Goal: Information Seeking & Learning: Check status

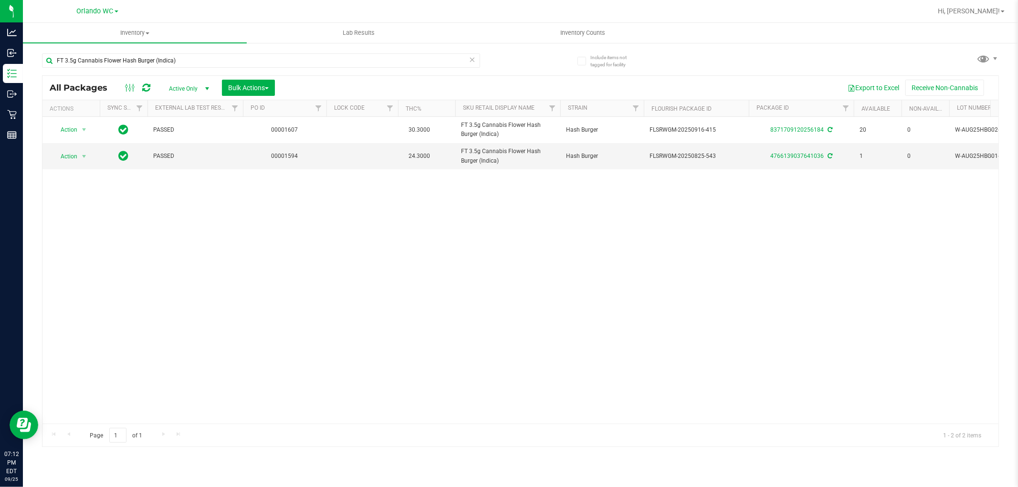
drag, startPoint x: 390, startPoint y: 163, endPoint x: 406, endPoint y: 188, distance: 29.4
click at [390, 164] on td at bounding box center [363, 156] width 72 height 26
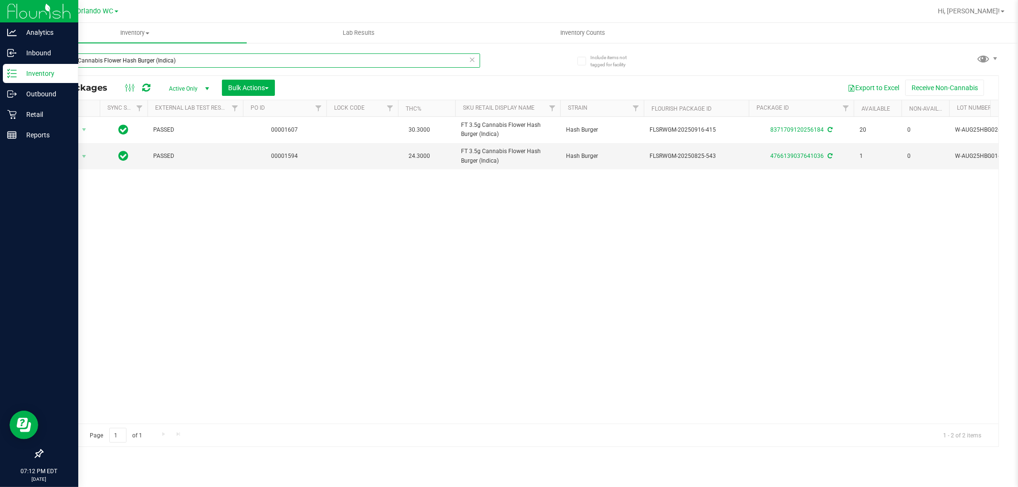
drag, startPoint x: 196, startPoint y: 65, endPoint x: 0, endPoint y: 67, distance: 195.7
click at [0, 67] on div "Analytics Inbound Inventory Outbound Retail Reports 07:12 PM EDT [DATE] 09/25 O…" at bounding box center [509, 243] width 1018 height 487
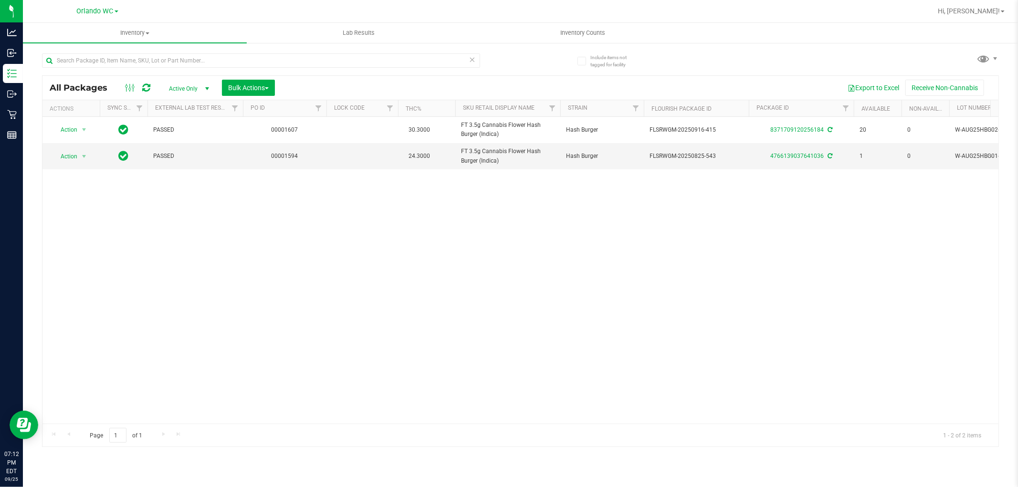
click at [478, 240] on div "Action Action Adjust qty Create package Edit attributes Global inventory Locate…" at bounding box center [520, 270] width 956 height 307
drag, startPoint x: 398, startPoint y: 391, endPoint x: 394, endPoint y: 4, distance: 386.7
click at [400, 310] on div "Action Action Adjust qty Create package Edit attributes Global inventory Locate…" at bounding box center [520, 270] width 956 height 307
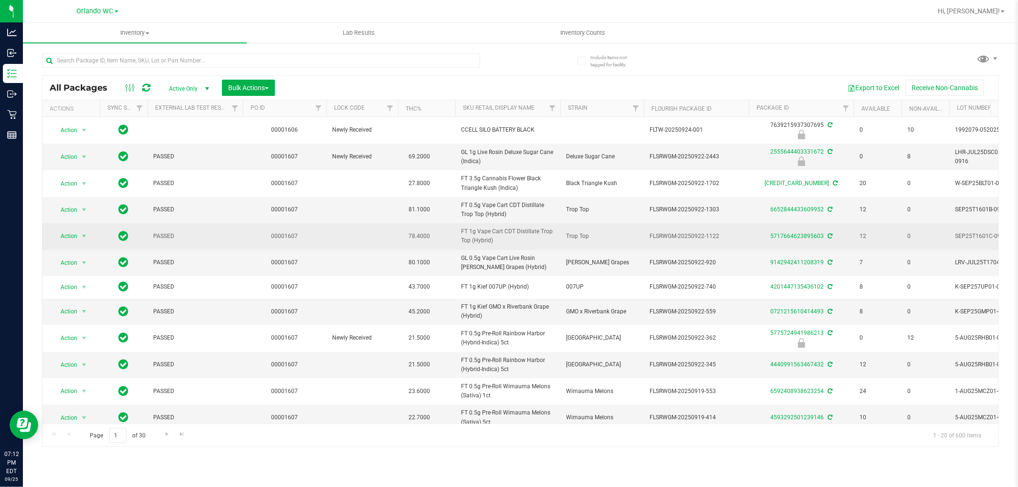
click at [439, 235] on td "78.4000" at bounding box center [426, 236] width 57 height 26
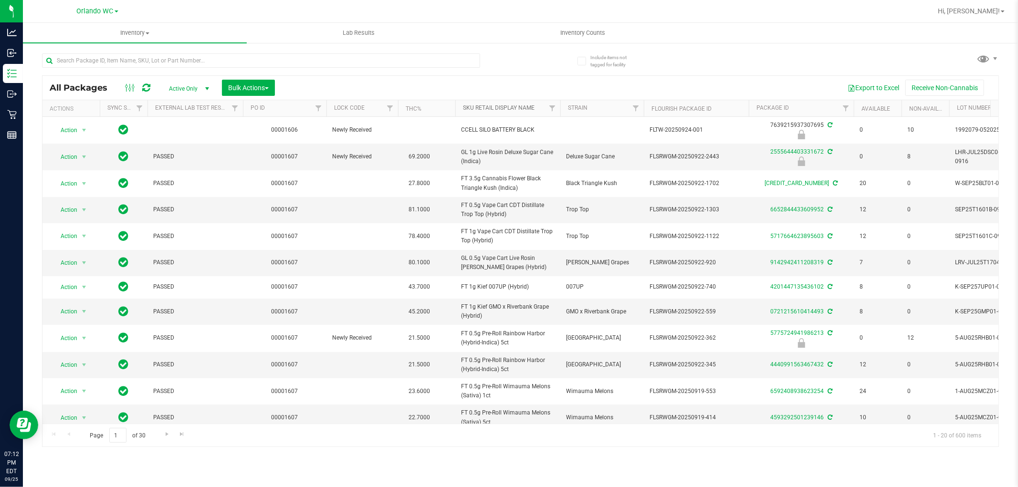
click at [526, 109] on link "Sku Retail Display Name" at bounding box center [499, 108] width 72 height 7
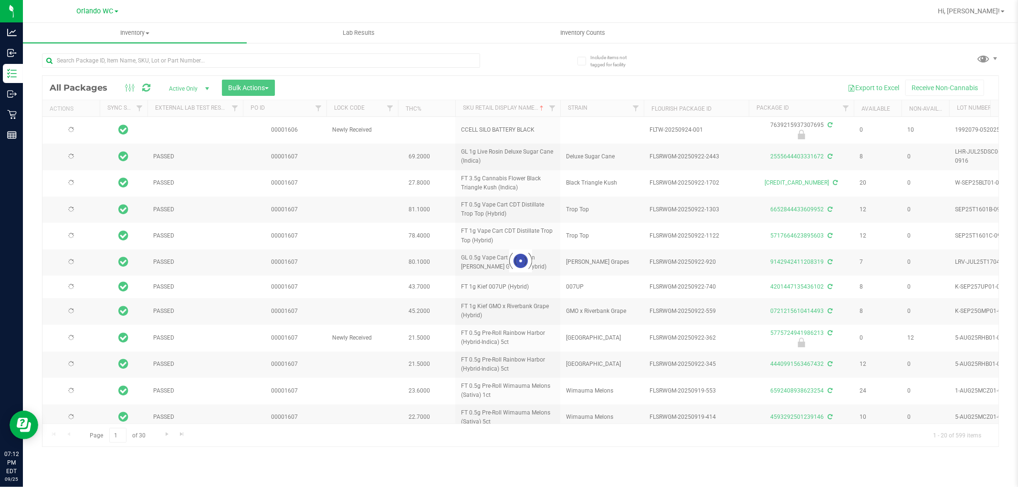
click at [506, 284] on div at bounding box center [520, 261] width 956 height 371
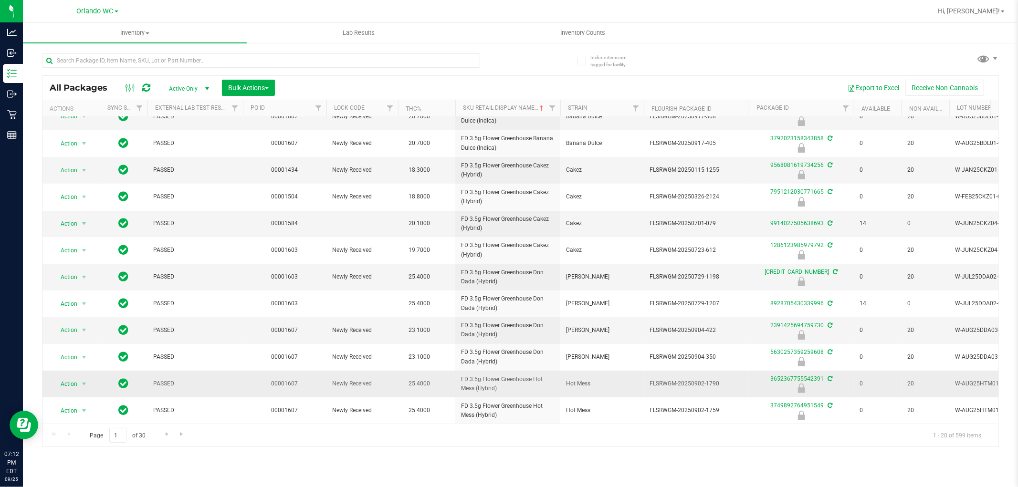
scroll to position [227, 0]
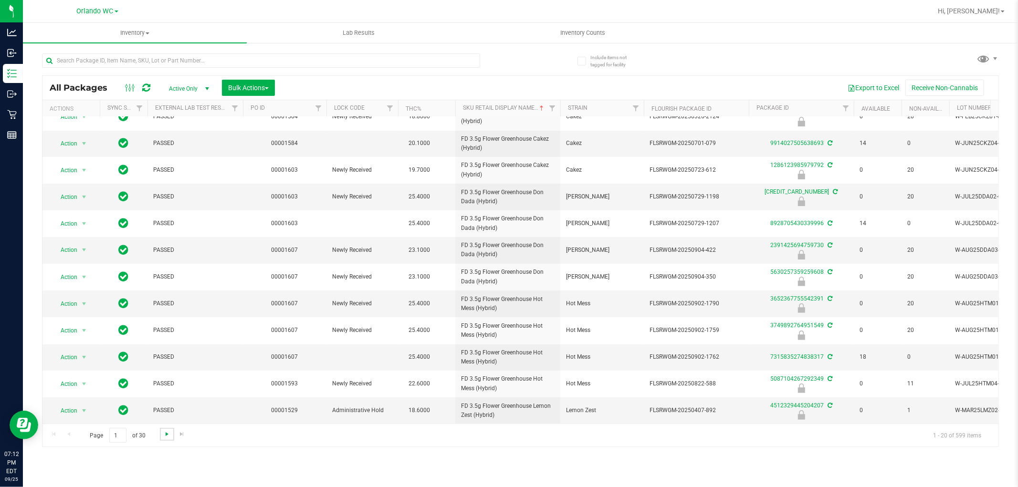
click at [169, 433] on span "Go to the next page" at bounding box center [167, 435] width 8 height 8
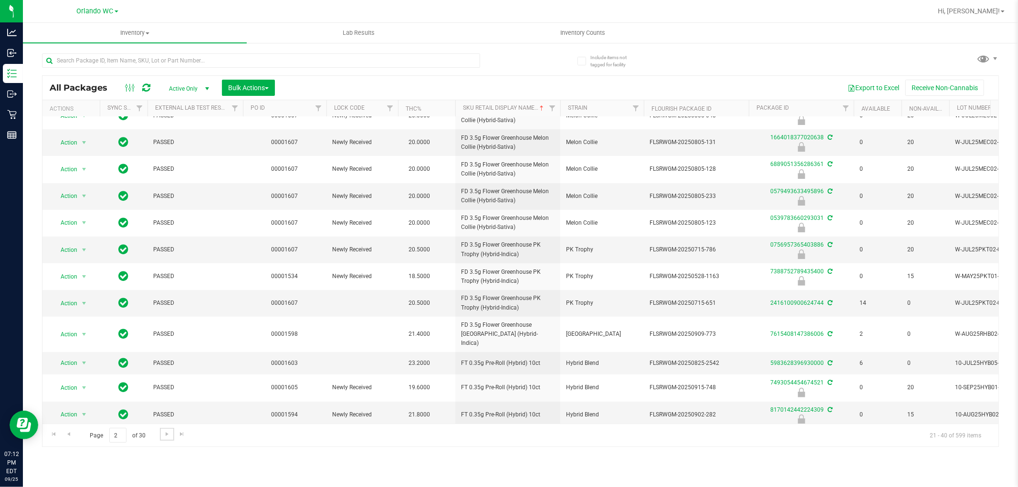
scroll to position [232, 0]
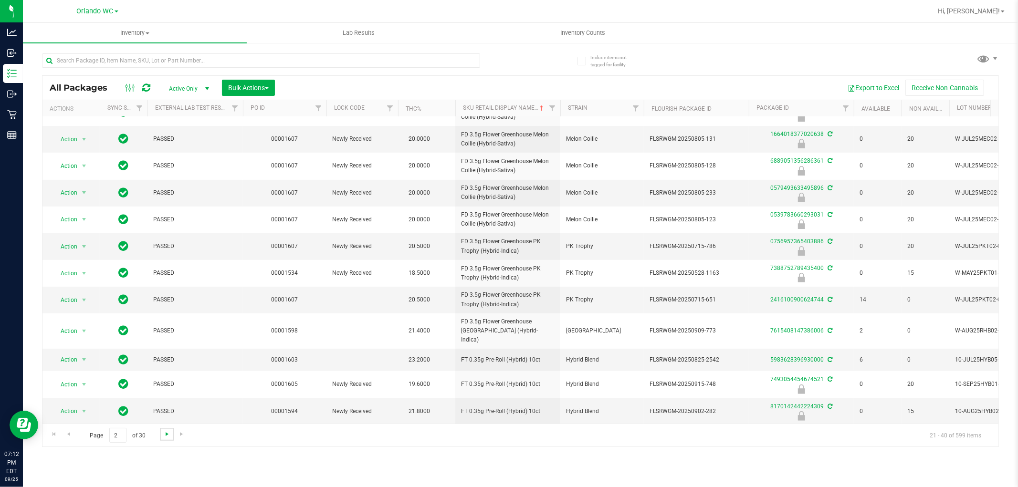
click at [165, 435] on span "Go to the next page" at bounding box center [167, 435] width 8 height 8
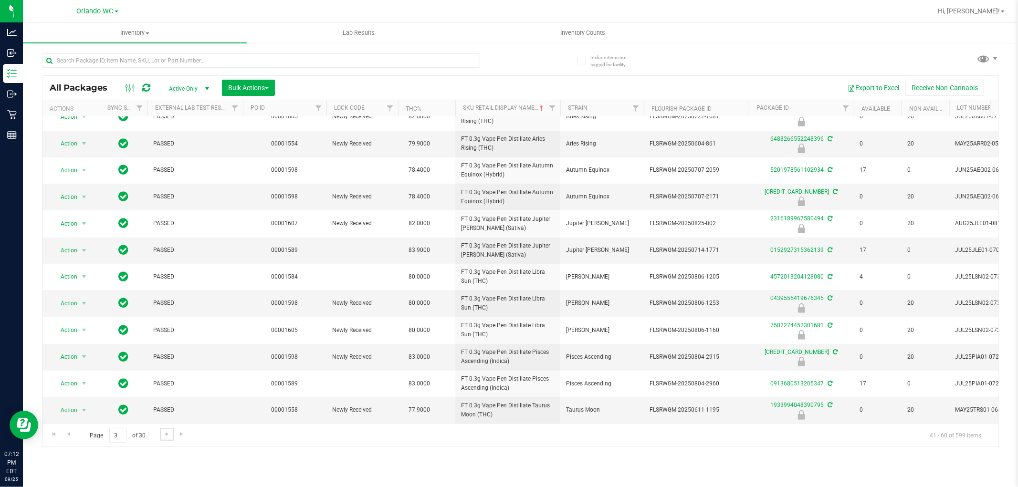
scroll to position [227, 0]
click at [168, 435] on span "Go to the next page" at bounding box center [167, 435] width 8 height 8
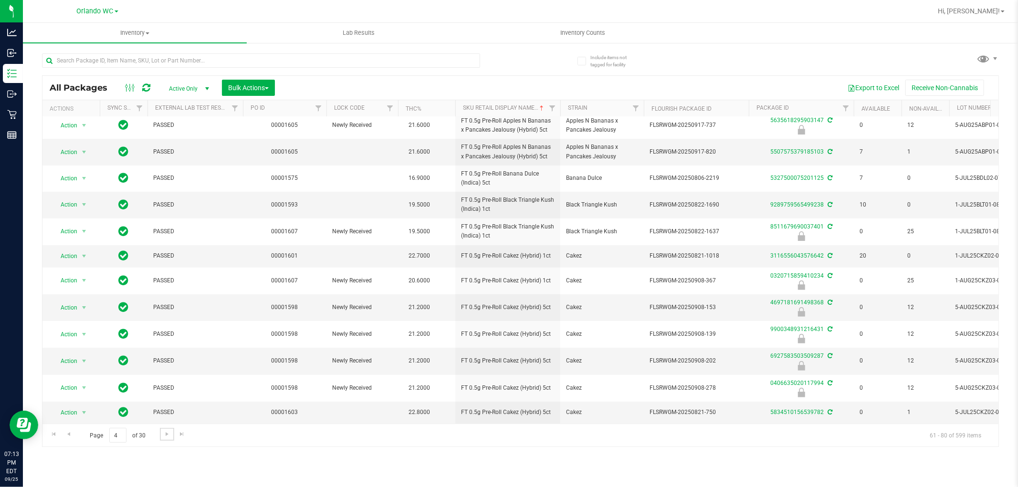
scroll to position [227, 0]
click at [166, 435] on span "Go to the next page" at bounding box center [167, 435] width 8 height 8
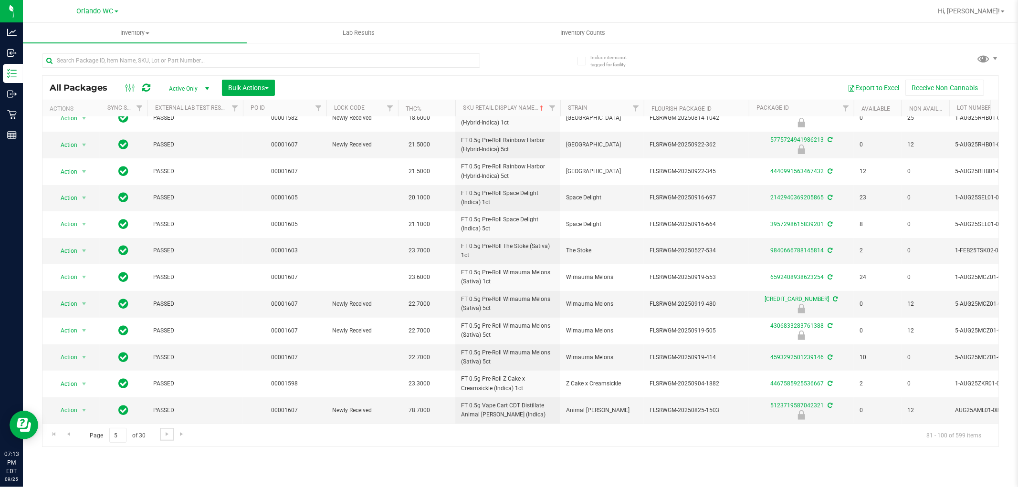
scroll to position [232, 0]
click at [165, 433] on span "Go to the next page" at bounding box center [167, 435] width 8 height 8
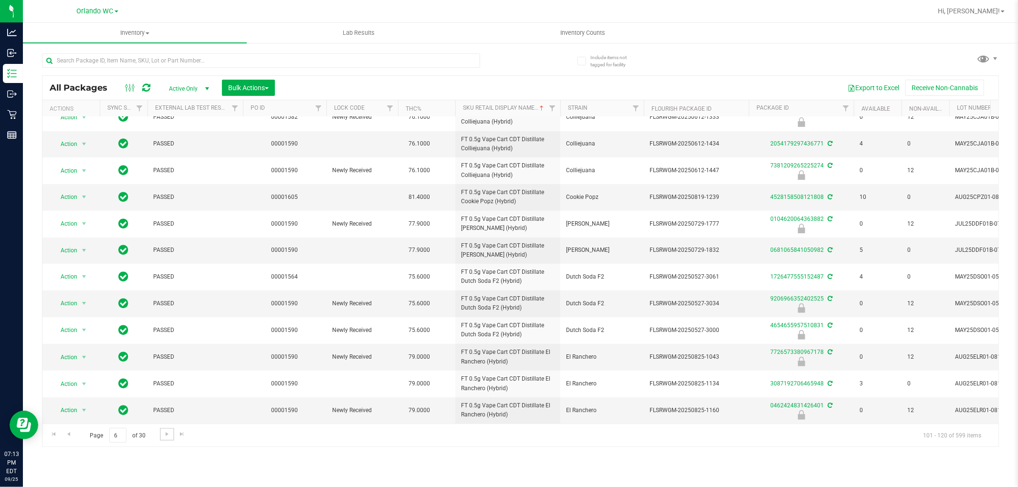
scroll to position [234, 0]
click at [166, 436] on span "Go to the next page" at bounding box center [167, 435] width 8 height 8
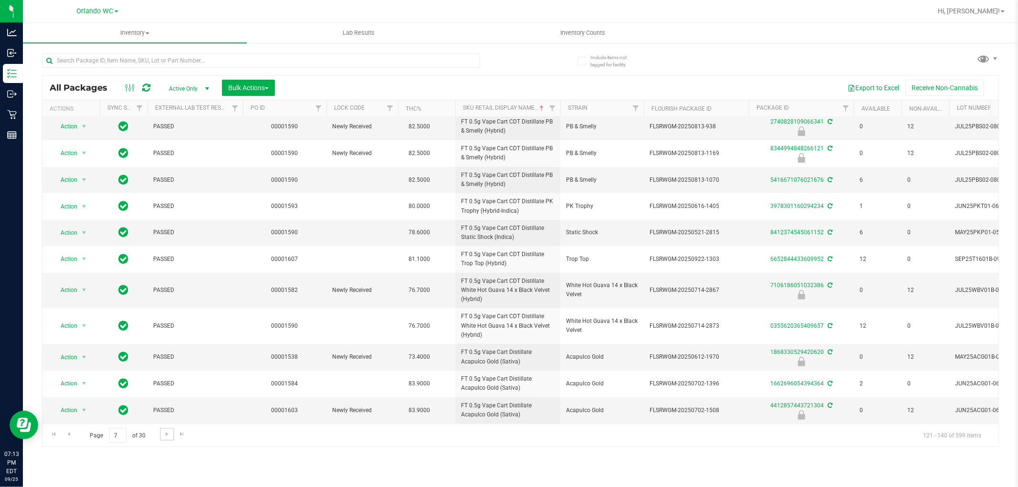
scroll to position [252, 0]
click at [163, 433] on span "Go to the next page" at bounding box center [167, 435] width 8 height 8
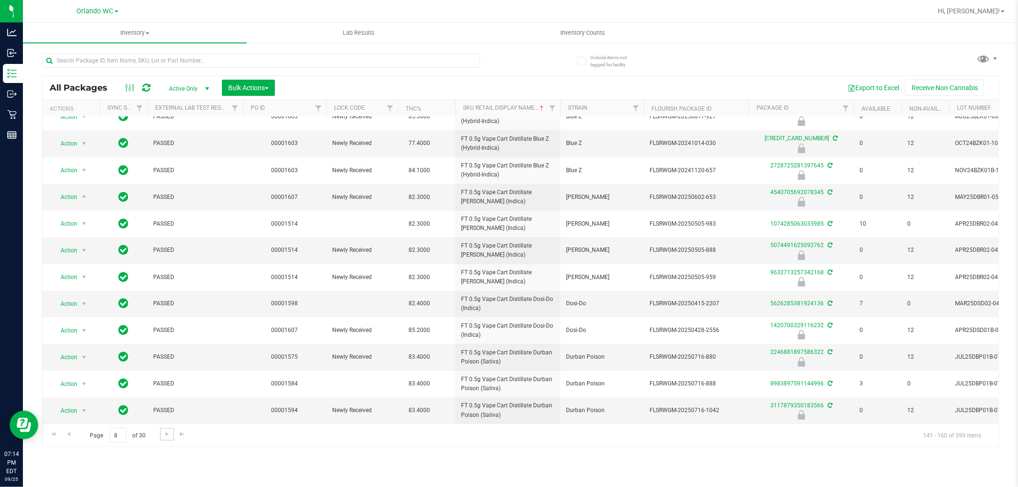
scroll to position [235, 0]
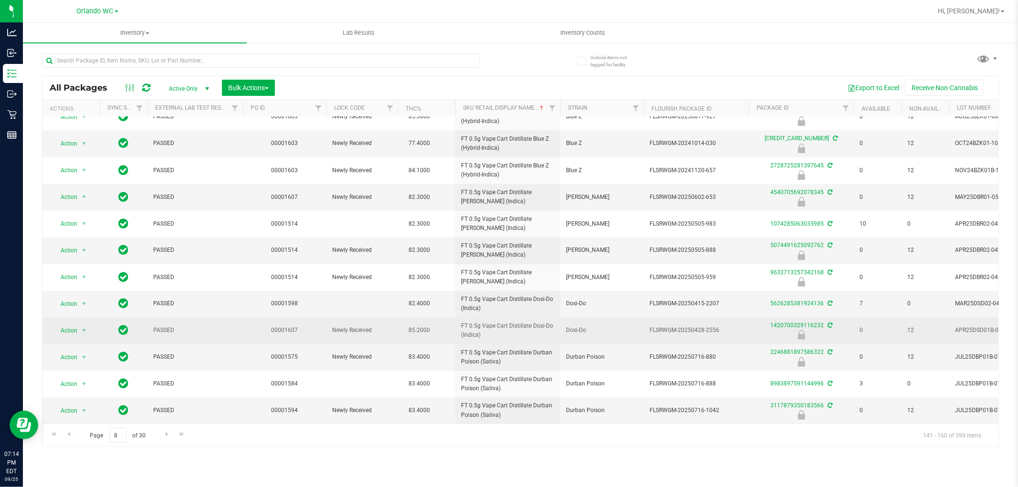
click at [550, 322] on span "FT 0.5g Vape Cart Distillate Dosi-Do (Indica)" at bounding box center [508, 331] width 94 height 18
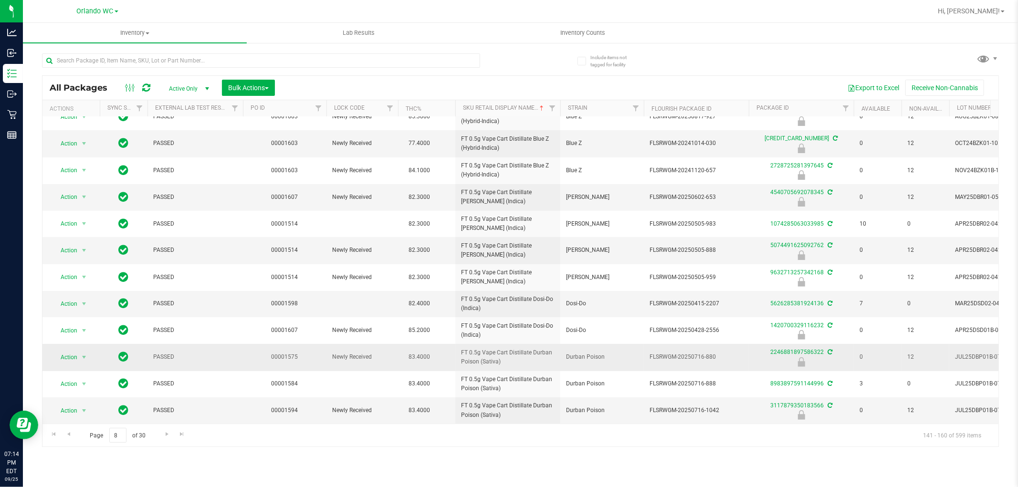
drag, startPoint x: 621, startPoint y: 301, endPoint x: 571, endPoint y: 345, distance: 66.3
click at [618, 304] on td "Dosi-Do" at bounding box center [602, 304] width 84 height 26
click at [456, 462] on div "Inventory All packages All inventory Waste log Create inventory Lab Results Inv…" at bounding box center [520, 255] width 995 height 465
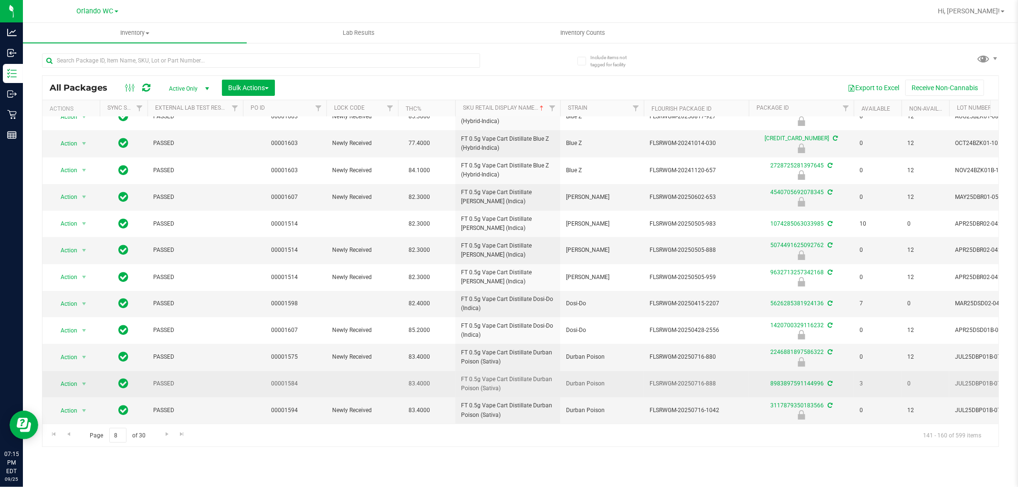
click at [542, 375] on span "FT 0.5g Vape Cart Distillate Durban Poison (Sativa)" at bounding box center [508, 384] width 94 height 18
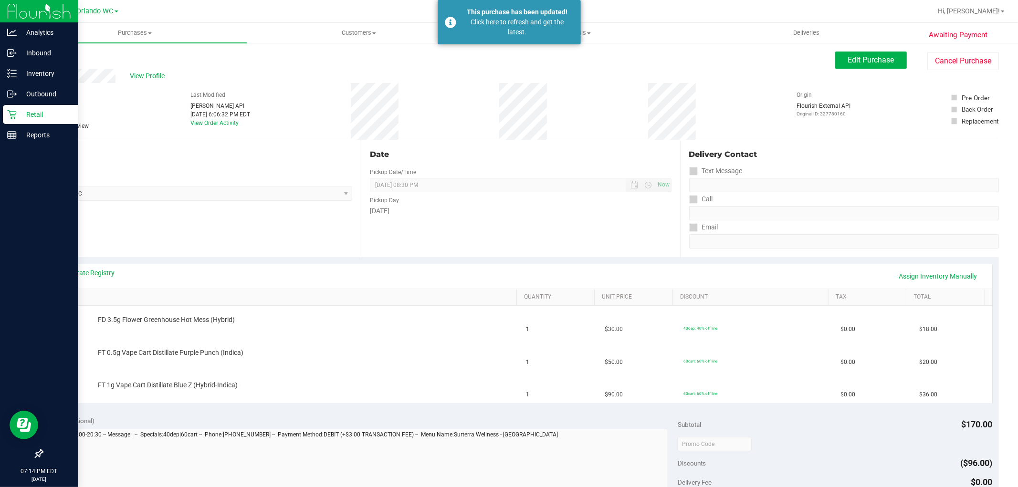
click at [11, 106] on div "Retail" at bounding box center [40, 114] width 75 height 19
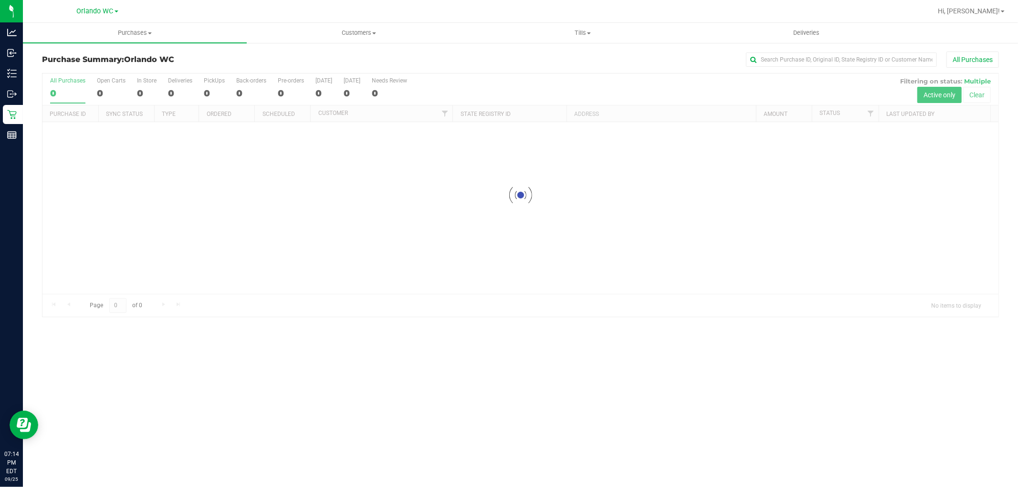
click at [756, 229] on div at bounding box center [520, 195] width 956 height 243
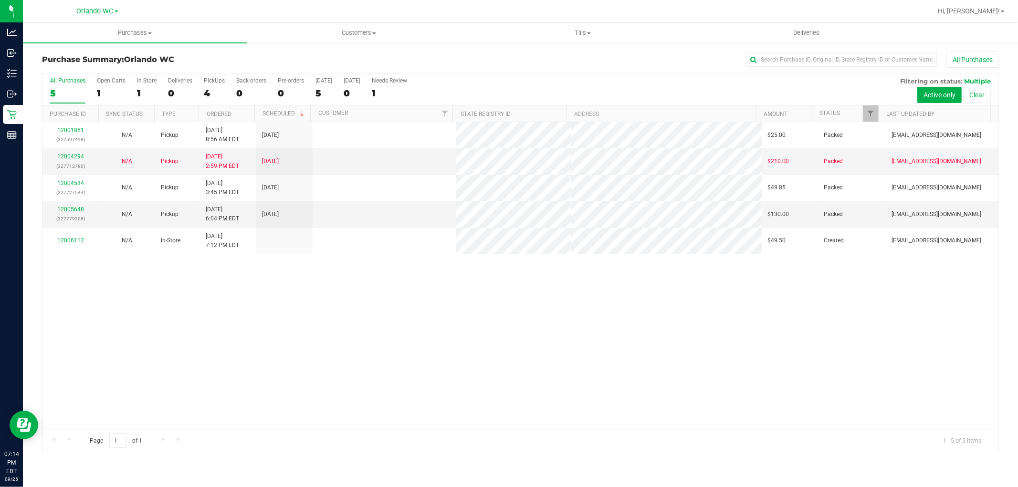
click at [742, 261] on div "12001851 (327597498) N/A Pickup [DATE] 8:56 AM EDT 9/25/2025 $25.00 Packed [EMA…" at bounding box center [520, 275] width 956 height 307
click at [701, 280] on div "12001851 (327597498) N/A Pickup [DATE] 8:56 AM EDT 9/25/2025 $25.00 Packed [EMA…" at bounding box center [520, 275] width 956 height 307
click at [693, 280] on div "12001851 (327597498) N/A Pickup [DATE] 8:56 AM EDT 9/25/2025 $25.00 Packed [EMA…" at bounding box center [520, 275] width 956 height 307
click at [647, 254] on div "12001851 (327597498) N/A Pickup [DATE] 8:56 AM EDT 9/25/2025 $25.00 Packed [EMA…" at bounding box center [520, 275] width 956 height 307
